Goal: Transaction & Acquisition: Purchase product/service

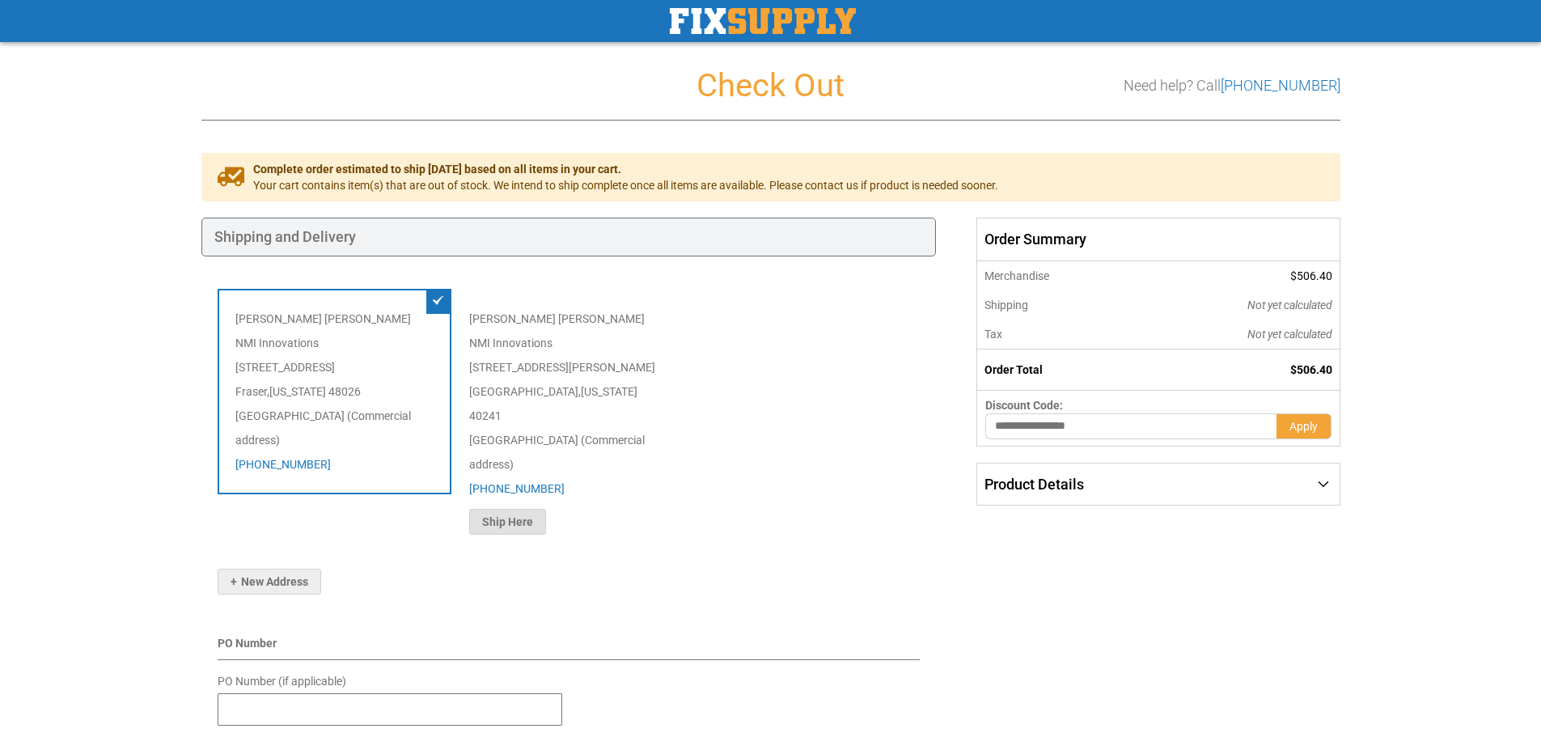
click at [519, 515] on span "Ship Here" at bounding box center [507, 521] width 51 height 13
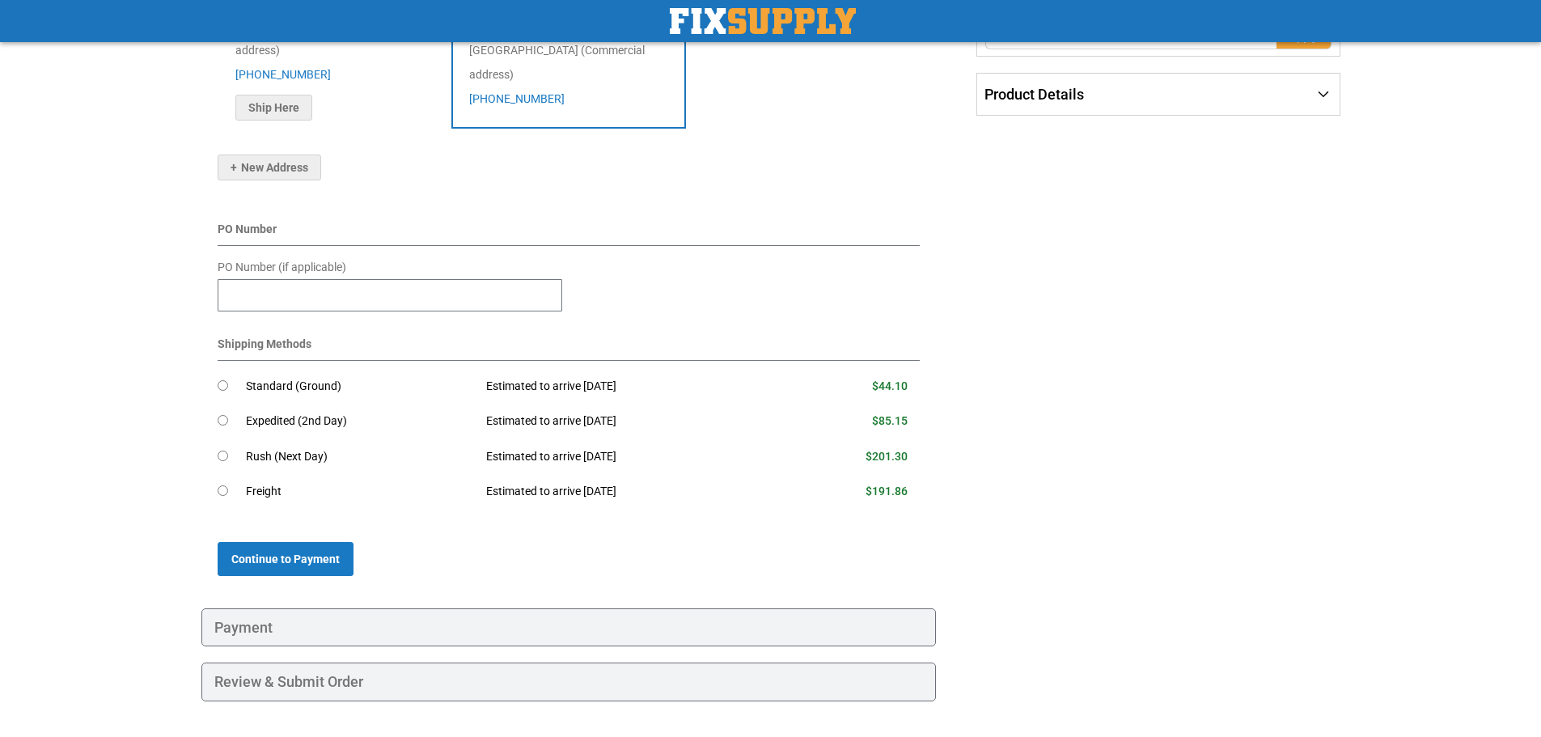
scroll to position [405, 0]
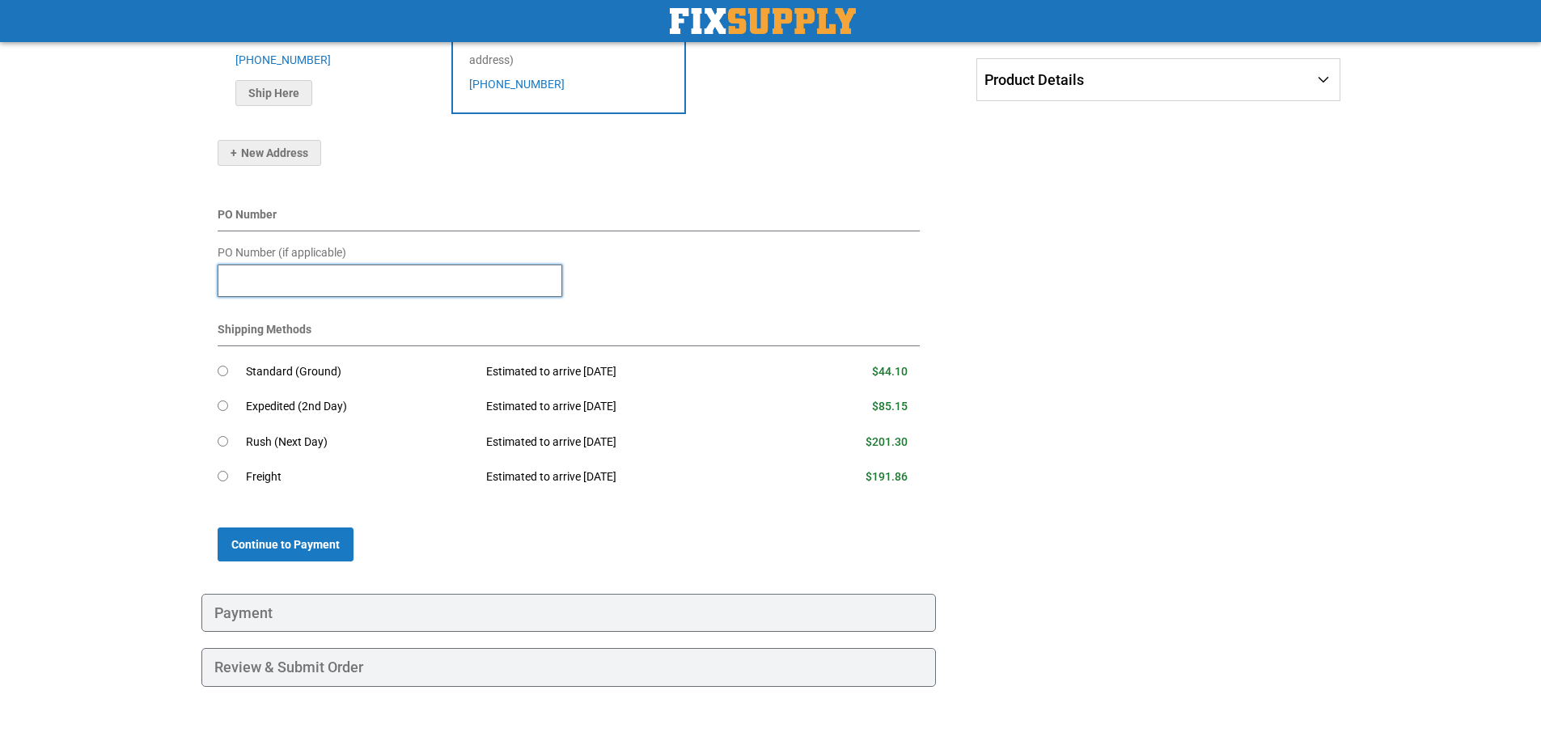
click at [399, 265] on input "PO Number (if applicable)" at bounding box center [390, 281] width 345 height 32
click at [226, 265] on input "****" at bounding box center [390, 281] width 345 height 32
type input "********"
click at [309, 538] on span "Continue to Payment" at bounding box center [285, 544] width 108 height 13
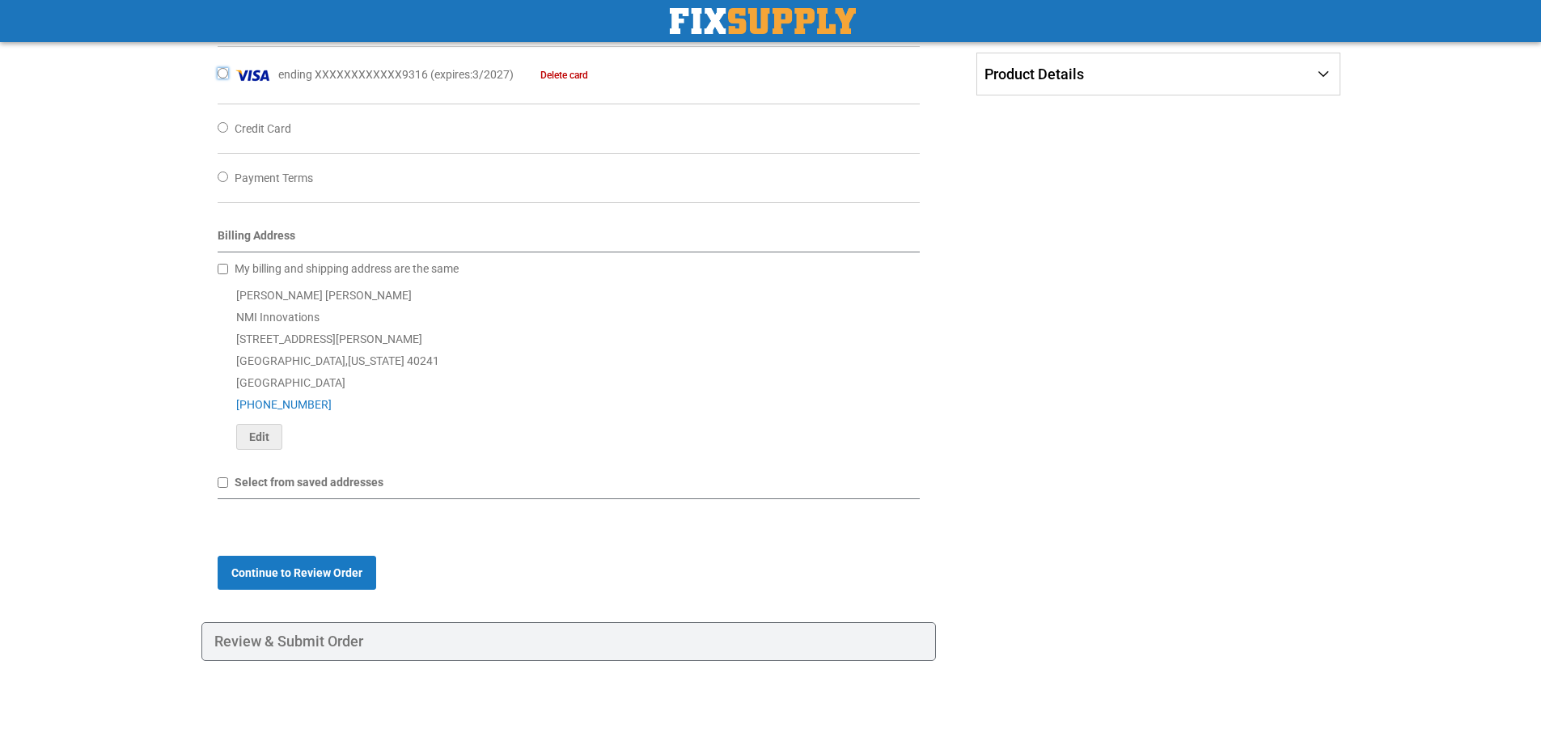
scroll to position [435, 0]
click at [318, 566] on span "Continue to Review Order" at bounding box center [296, 568] width 131 height 13
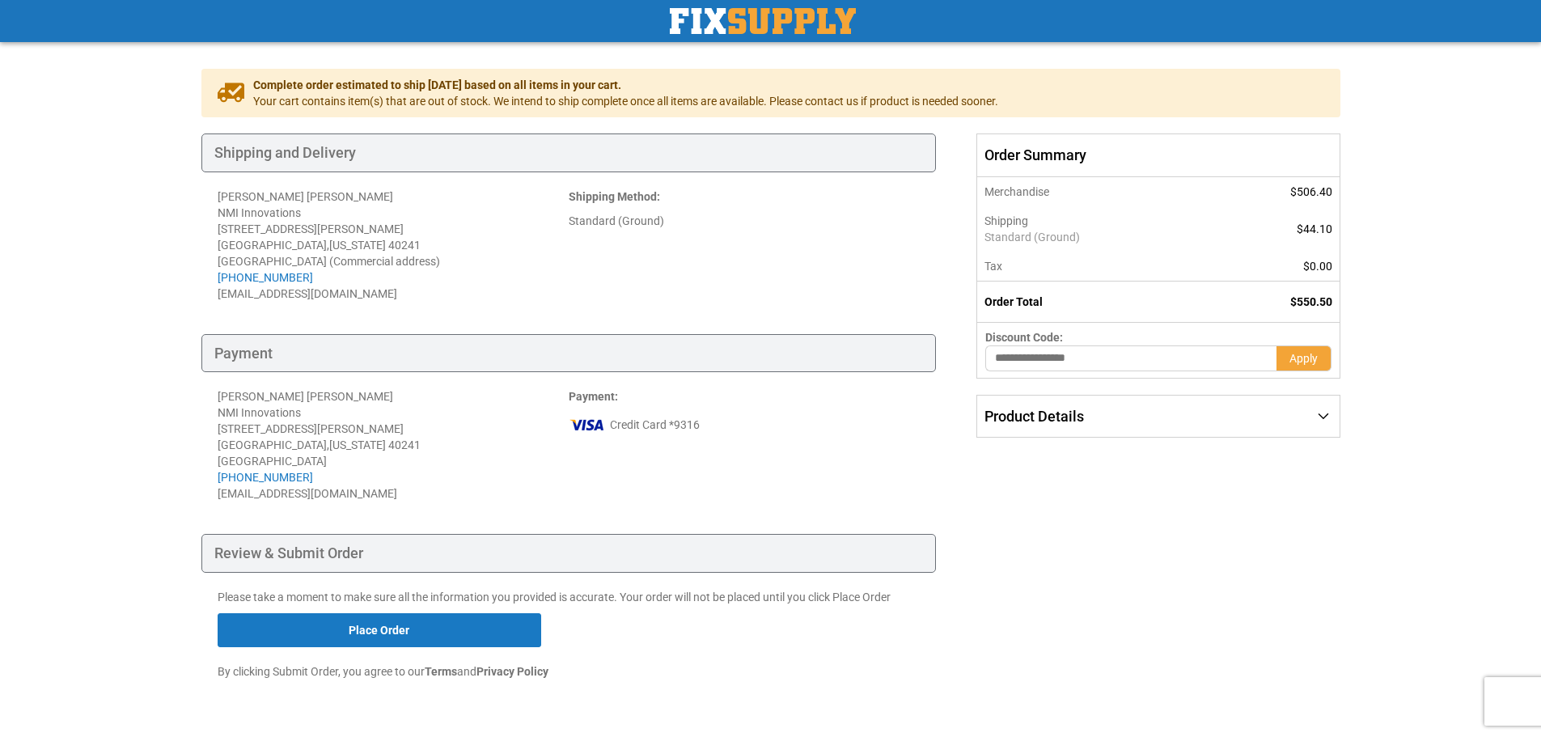
scroll to position [132, 0]
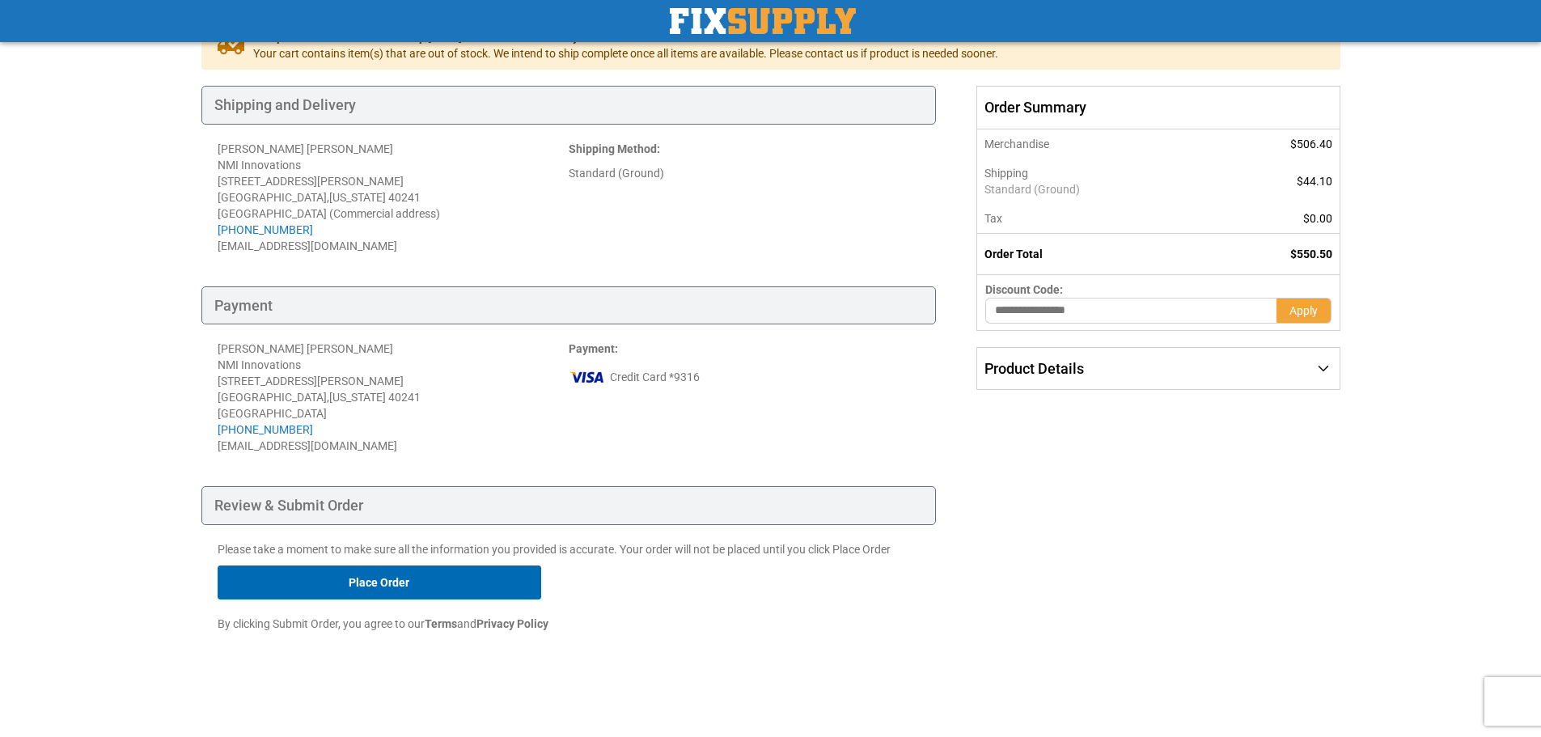
click at [354, 575] on button "Place Order" at bounding box center [380, 583] width 324 height 34
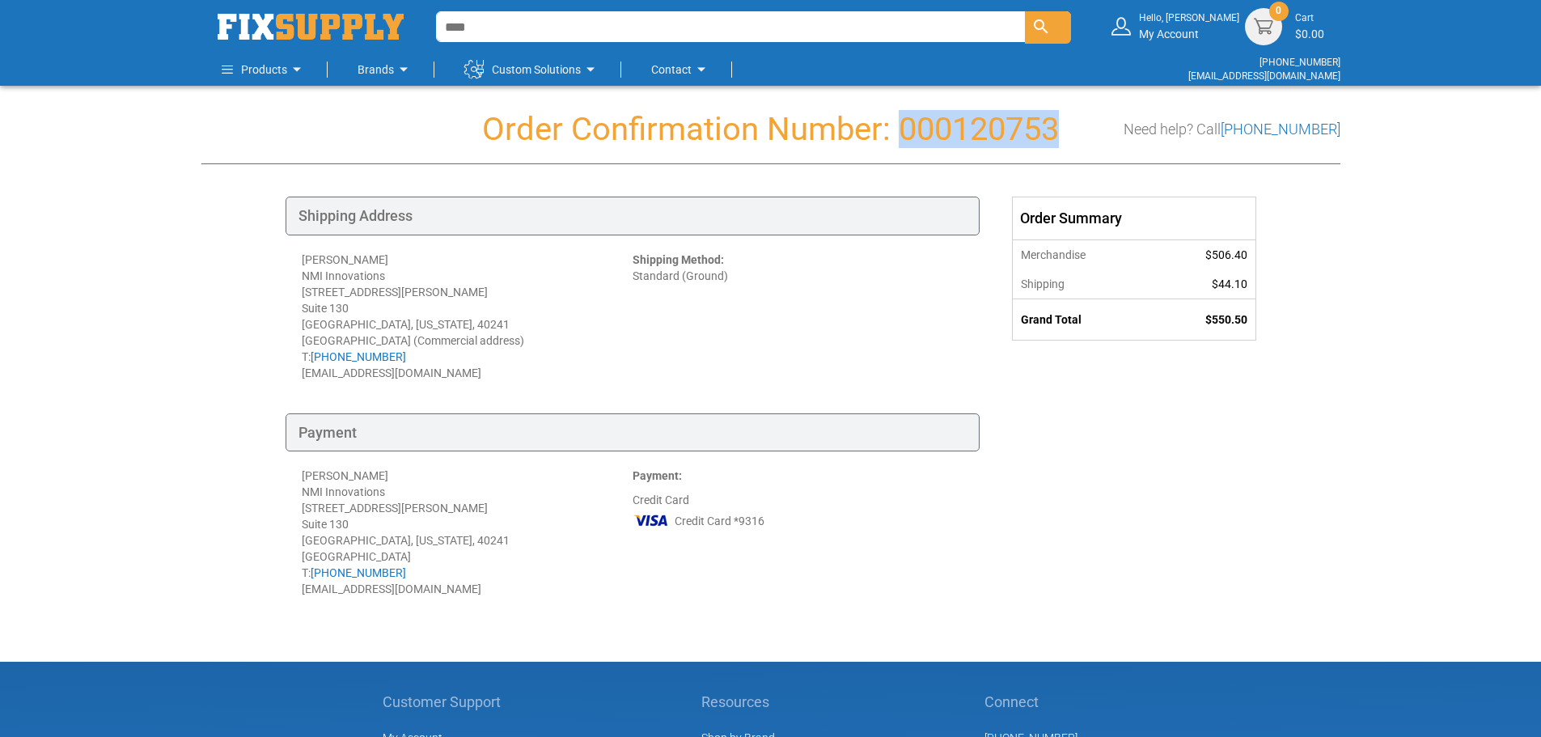
drag, startPoint x: 897, startPoint y: 127, endPoint x: 1132, endPoint y: 119, distance: 235.6
click at [1132, 119] on h1 "Order Confirmation Number: 000120753" at bounding box center [770, 130] width 1139 height 36
copy h1 "000120753"
